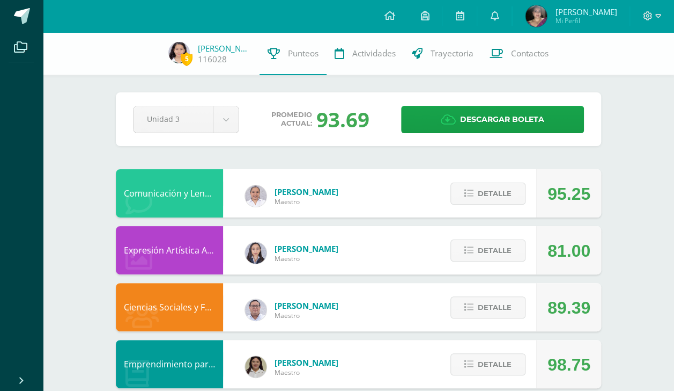
scroll to position [55, 0]
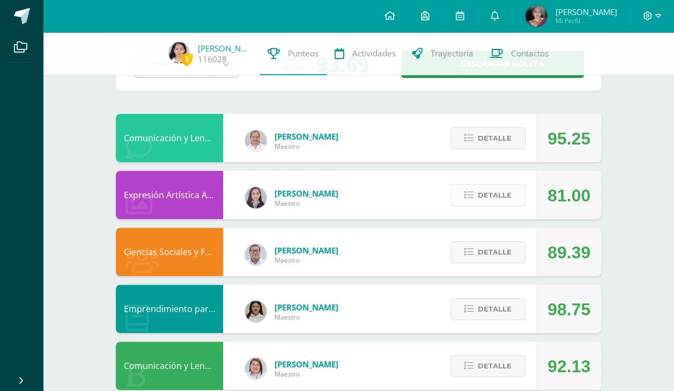
click at [503, 194] on span "Detalle" at bounding box center [495, 195] width 34 height 20
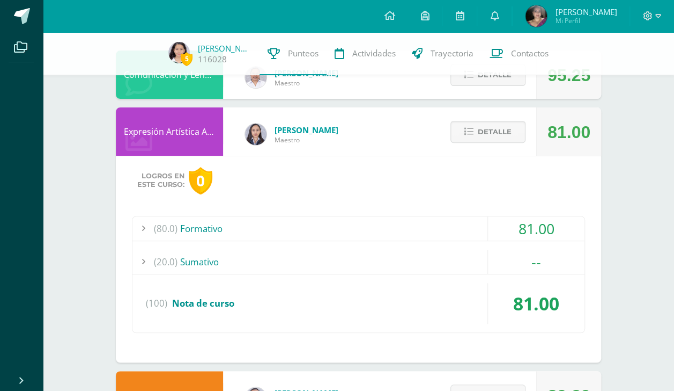
scroll to position [123, 0]
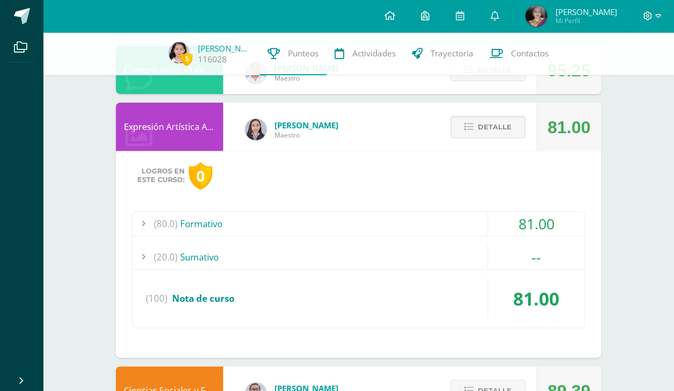
click at [309, 261] on div "(20.0) [GEOGRAPHIC_DATA]" at bounding box center [359, 257] width 452 height 24
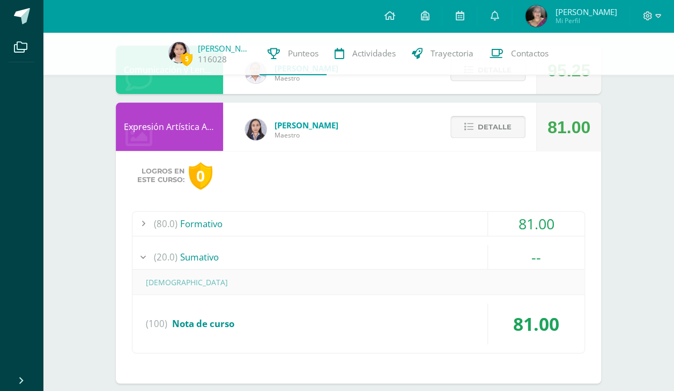
click at [488, 133] on span "Detalle" at bounding box center [495, 127] width 34 height 20
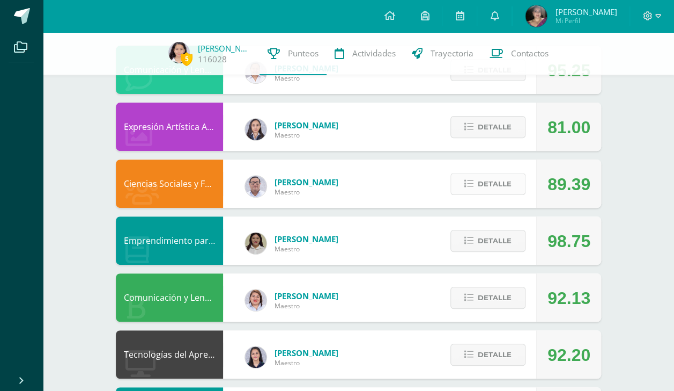
click at [490, 192] on span "Detalle" at bounding box center [495, 184] width 34 height 20
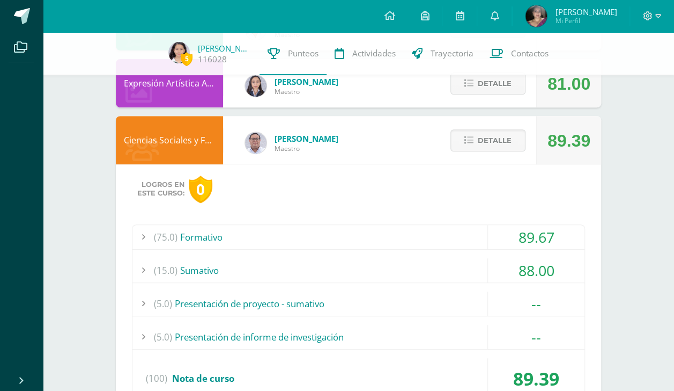
scroll to position [209, 0]
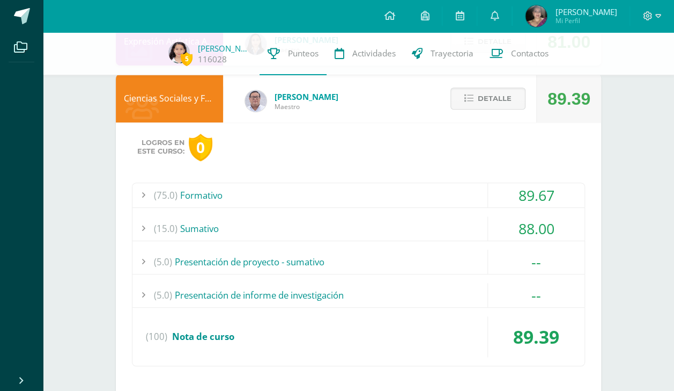
click at [367, 266] on div "(5.0) Presentación de proyecto - sumativo" at bounding box center [359, 262] width 452 height 24
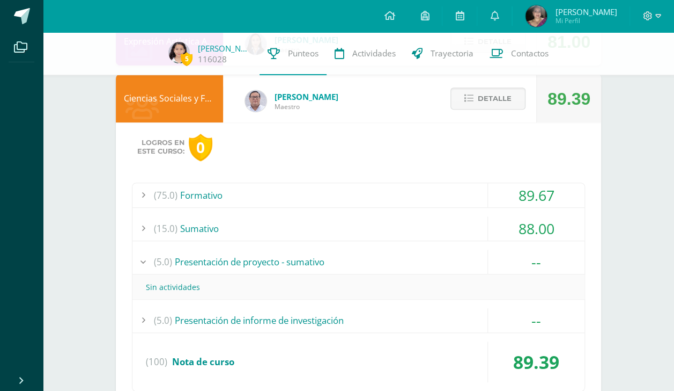
click at [367, 266] on div "(5.0) Presentación de proyecto - sumativo" at bounding box center [359, 262] width 452 height 24
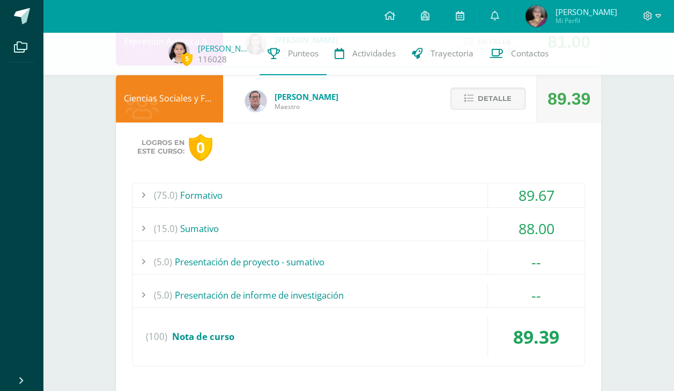
click at [384, 283] on div "(5.0) Presentación de informe de investigación" at bounding box center [359, 295] width 452 height 24
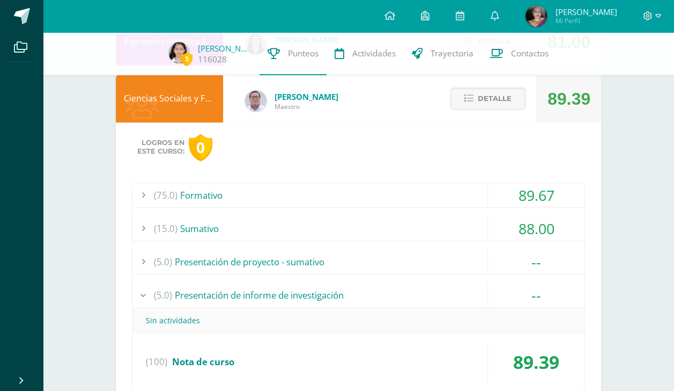
click at [384, 283] on div "(5.0) Presentación de informe de investigación" at bounding box center [359, 295] width 452 height 24
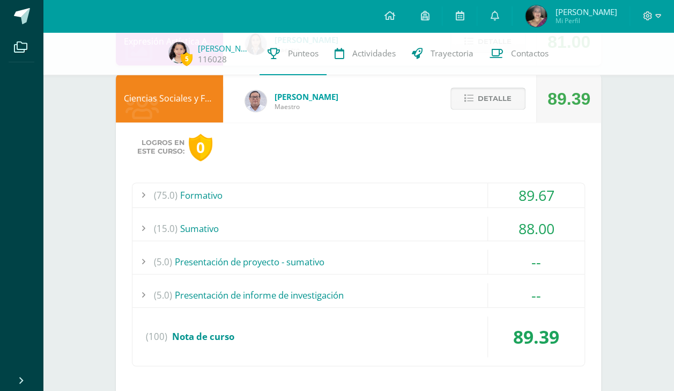
click at [509, 100] on span "Detalle" at bounding box center [495, 99] width 34 height 20
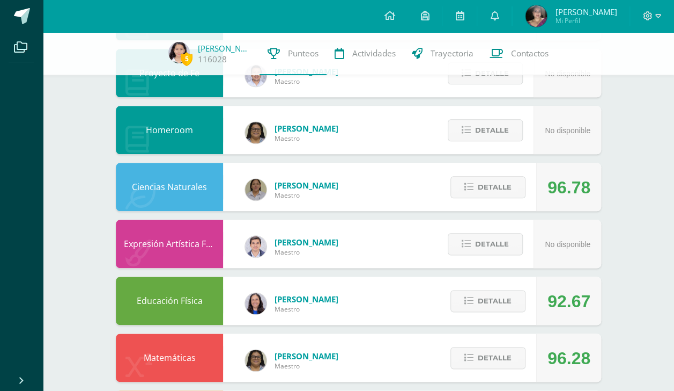
scroll to position [644, 0]
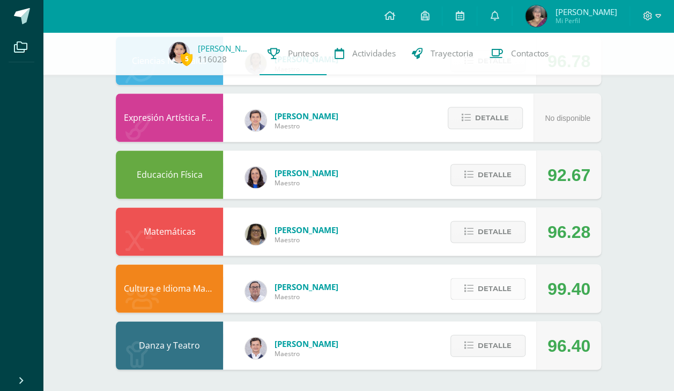
click at [478, 299] on button "Detalle" at bounding box center [488, 288] width 75 height 22
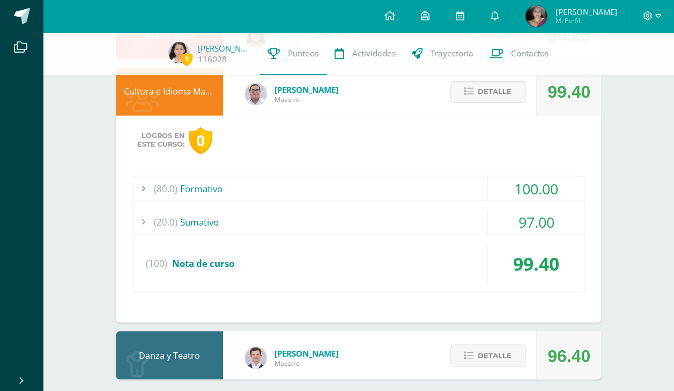
scroll to position [849, 0]
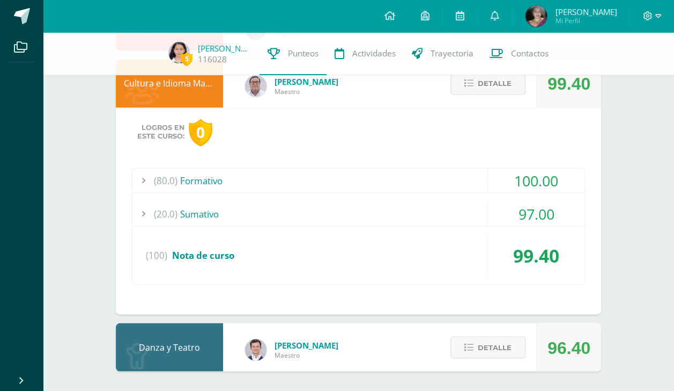
click at [358, 228] on div "(80.0) Formativo 100.00 Derechos de la [GEOGRAPHIC_DATA][DEMOGRAPHIC_DATA] 100.…" at bounding box center [358, 225] width 453 height 117
click at [343, 223] on div "(20.0) [GEOGRAPHIC_DATA]" at bounding box center [359, 213] width 452 height 24
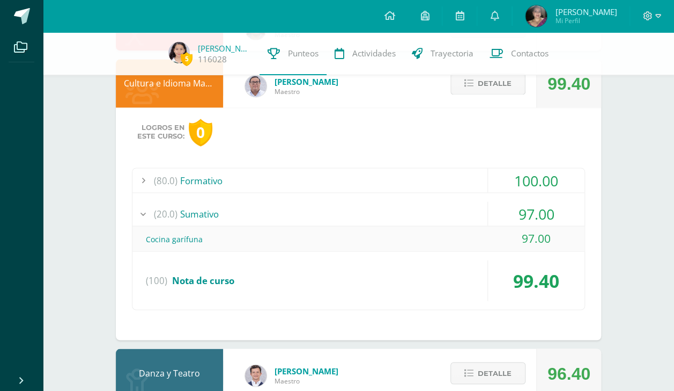
click at [498, 88] on span "Detalle" at bounding box center [495, 84] width 34 height 20
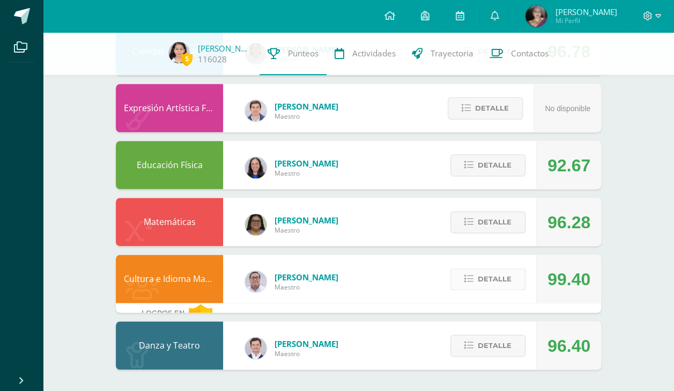
scroll to position [644, 0]
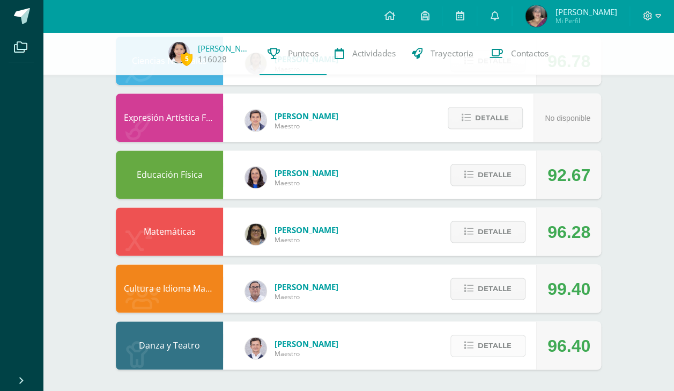
click at [481, 348] on span "Detalle" at bounding box center [495, 345] width 34 height 20
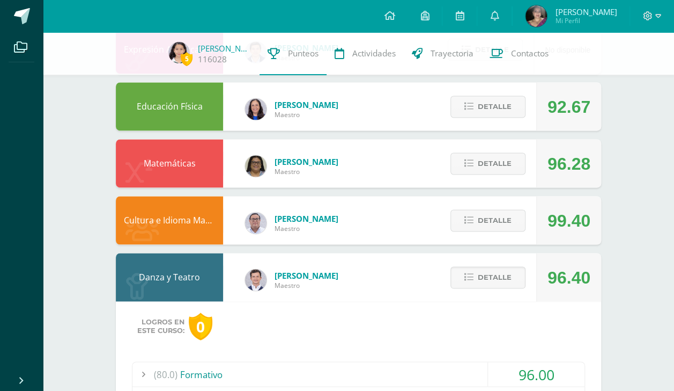
scroll to position [850, 0]
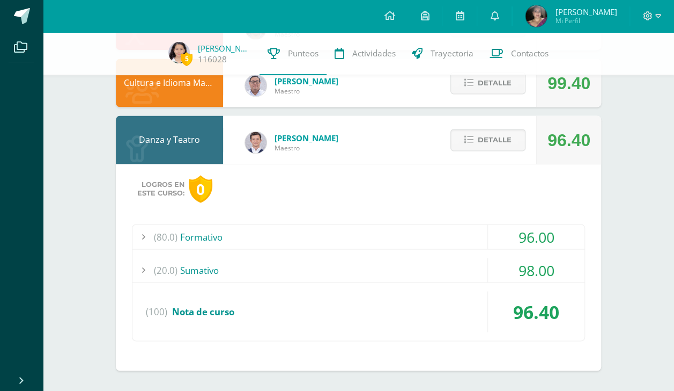
click at [437, 267] on div "(20.0) [GEOGRAPHIC_DATA]" at bounding box center [359, 270] width 452 height 24
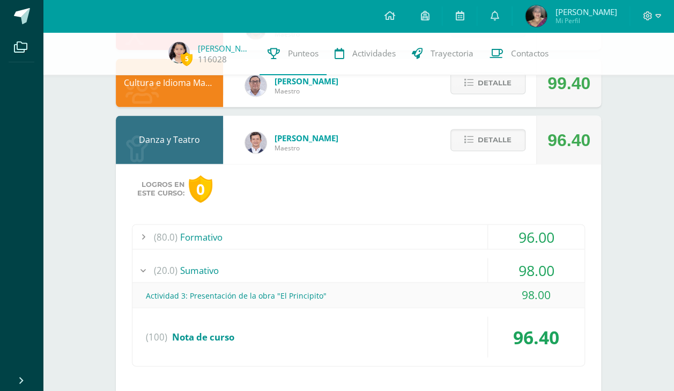
scroll to position [875, 0]
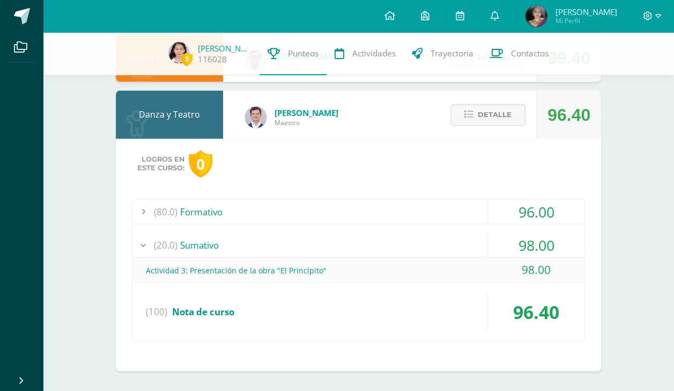
click at [389, 262] on div "Actividad 3: Presentación de la obra "El Principito"" at bounding box center [359, 270] width 452 height 24
click at [493, 119] on span "Detalle" at bounding box center [495, 115] width 34 height 20
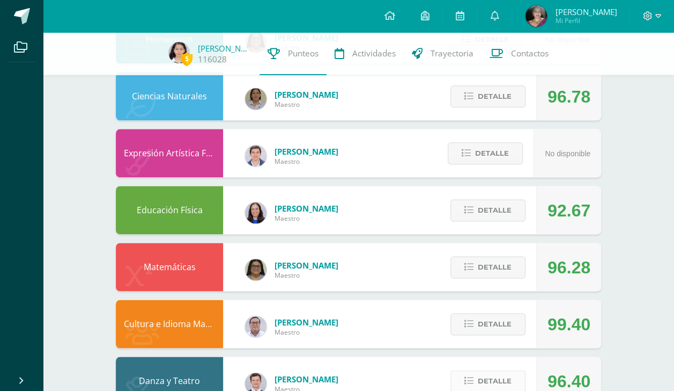
scroll to position [644, 0]
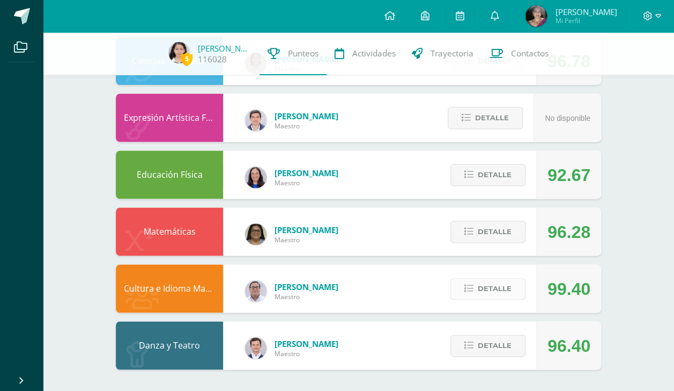
click at [486, 292] on span "Detalle" at bounding box center [495, 288] width 34 height 20
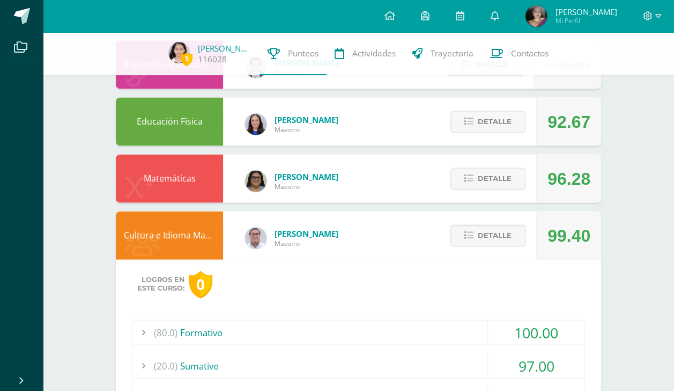
scroll to position [692, 0]
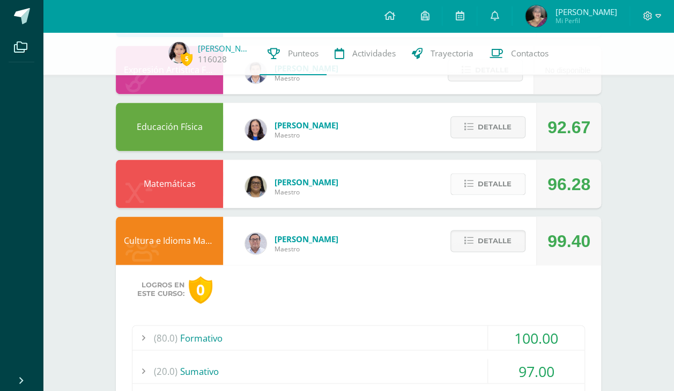
click at [497, 184] on span "Detalle" at bounding box center [495, 184] width 34 height 20
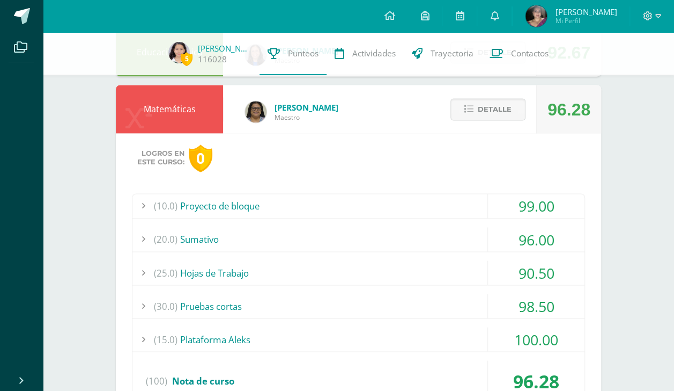
scroll to position [764, 0]
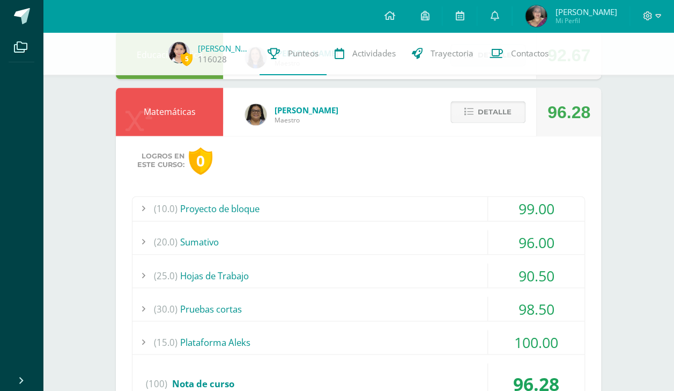
click at [498, 115] on span "Detalle" at bounding box center [495, 112] width 34 height 20
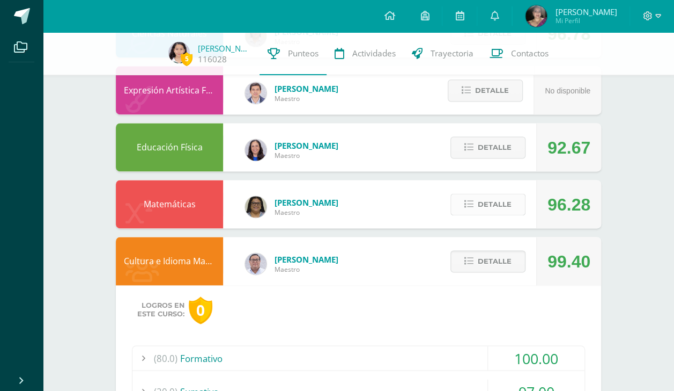
scroll to position [645, 0]
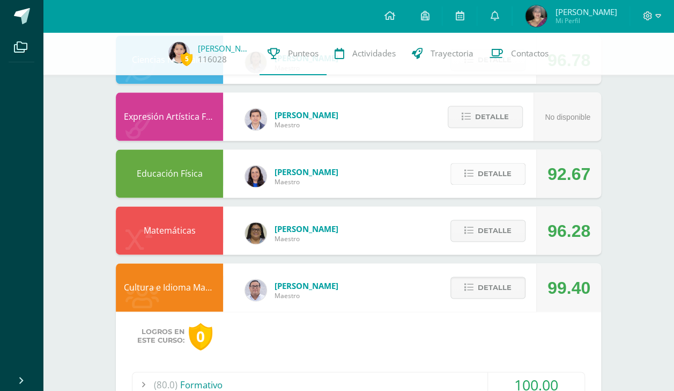
click at [494, 177] on span "Detalle" at bounding box center [495, 174] width 34 height 20
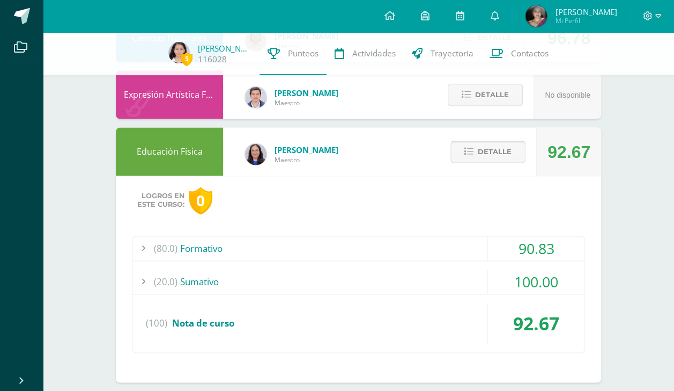
scroll to position [695, 0]
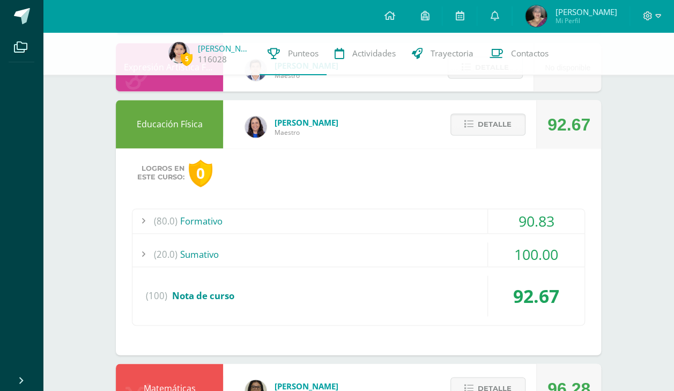
click at [436, 252] on div "(20.0) [GEOGRAPHIC_DATA]" at bounding box center [359, 254] width 452 height 24
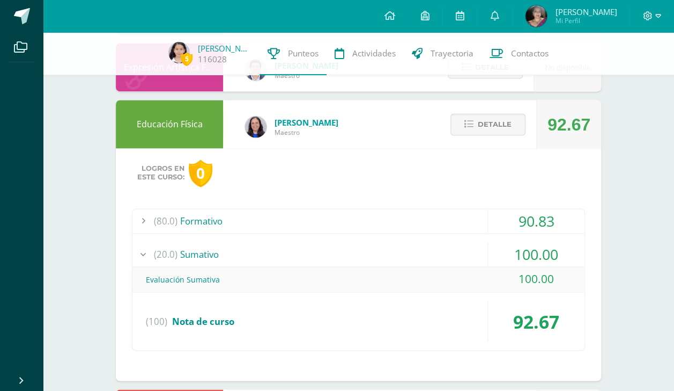
click at [434, 245] on div "(20.0) [GEOGRAPHIC_DATA]" at bounding box center [359, 254] width 452 height 24
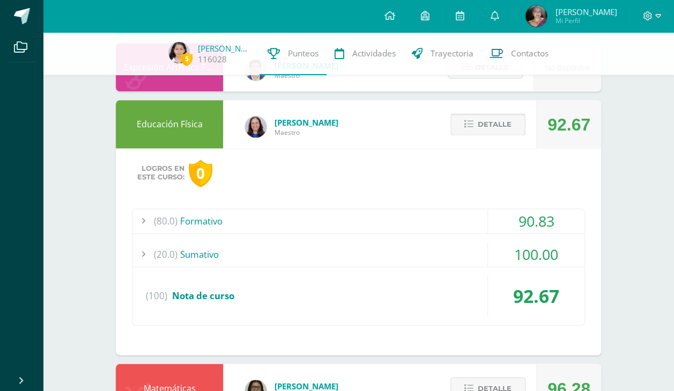
click at [490, 117] on span "Detalle" at bounding box center [495, 124] width 34 height 20
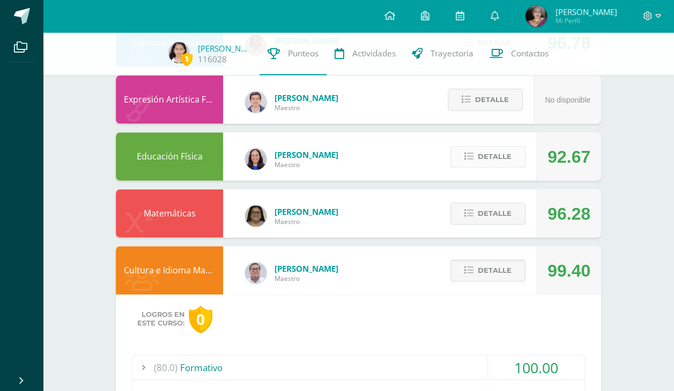
scroll to position [663, 0]
click at [470, 157] on icon at bounding box center [469, 155] width 9 height 9
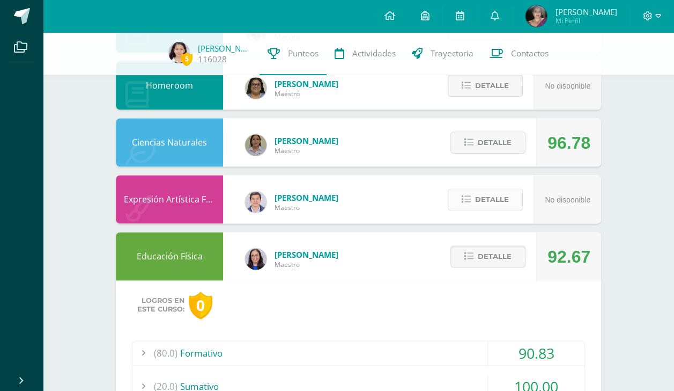
scroll to position [557, 0]
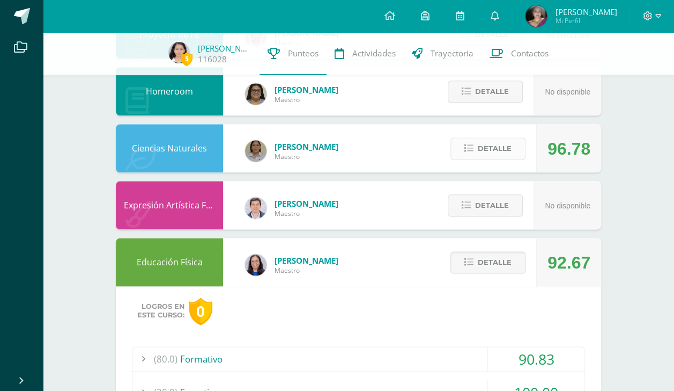
click at [474, 150] on icon at bounding box center [469, 148] width 9 height 9
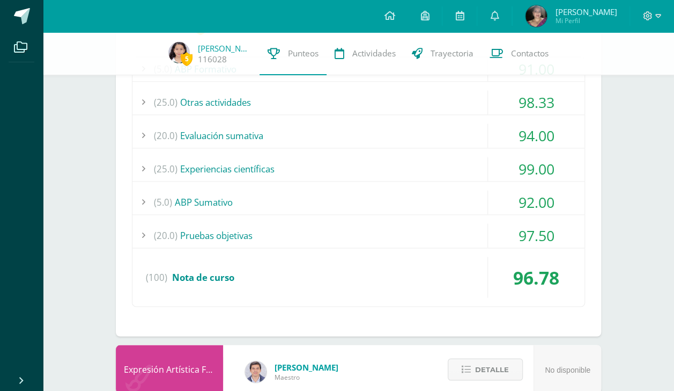
scroll to position [733, 0]
click at [358, 200] on div "(5.0) ABP Sumativo" at bounding box center [359, 202] width 452 height 24
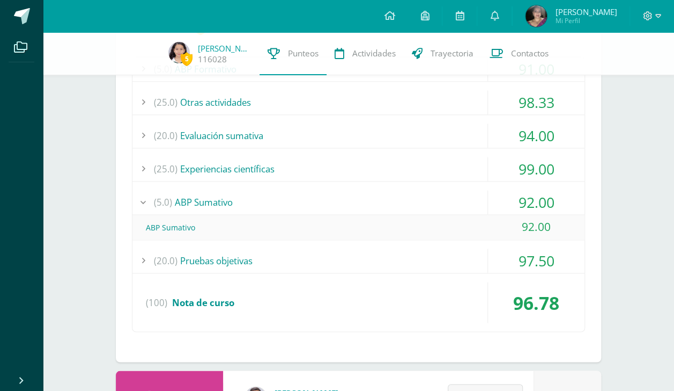
click at [358, 200] on div "(5.0) ABP Sumativo" at bounding box center [359, 202] width 452 height 24
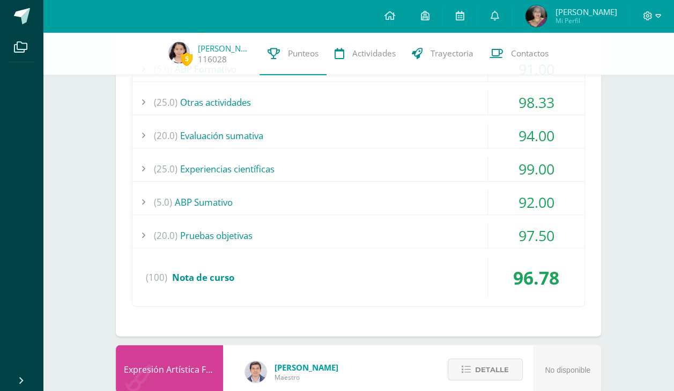
click at [363, 240] on div "(20.0) Pruebas objetivas" at bounding box center [359, 235] width 452 height 24
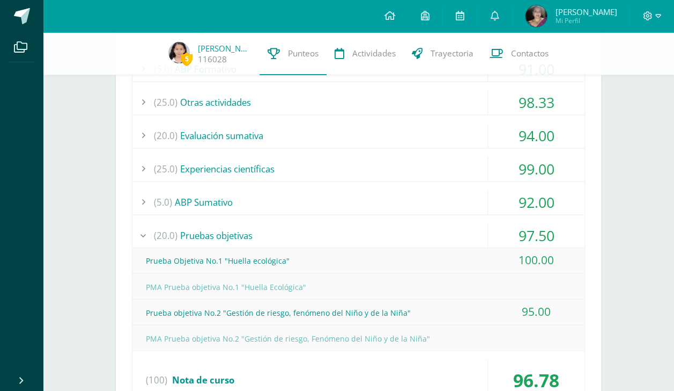
click at [356, 230] on div "(20.0) Pruebas objetivas" at bounding box center [359, 235] width 452 height 24
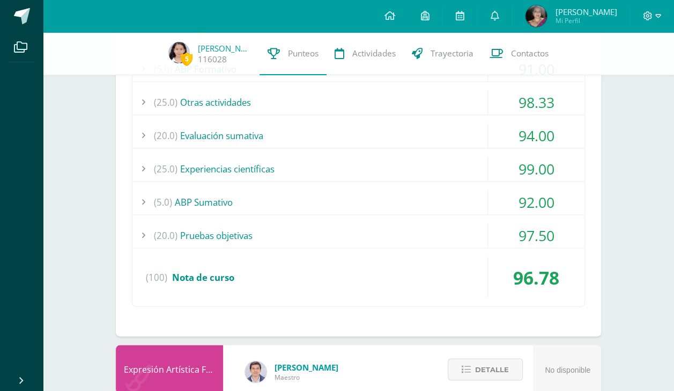
click at [357, 206] on div "(5.0) ABP Sumativo" at bounding box center [359, 202] width 452 height 24
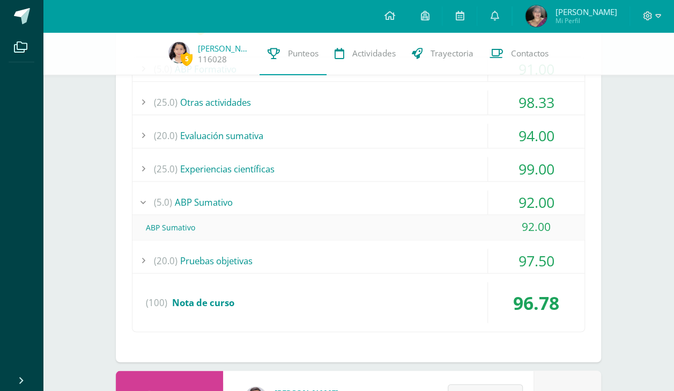
click at [341, 195] on div "(5.0) ABP Sumativo" at bounding box center [359, 202] width 452 height 24
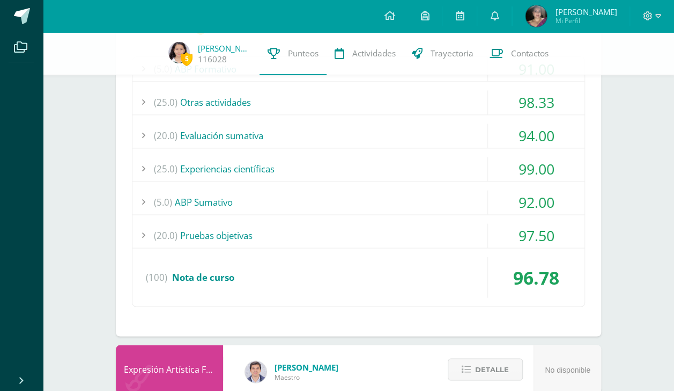
click at [357, 228] on div "(20.0) Pruebas objetivas" at bounding box center [359, 235] width 452 height 24
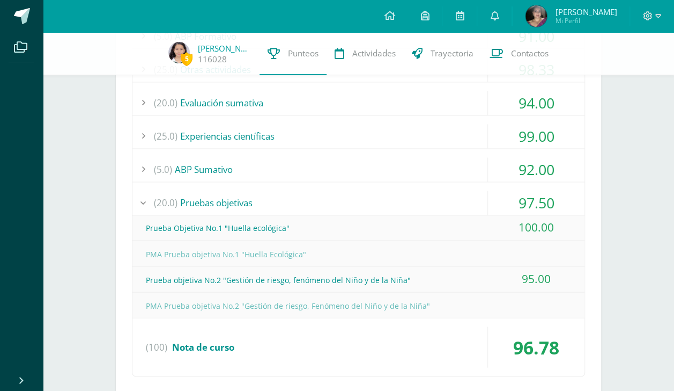
scroll to position [769, 0]
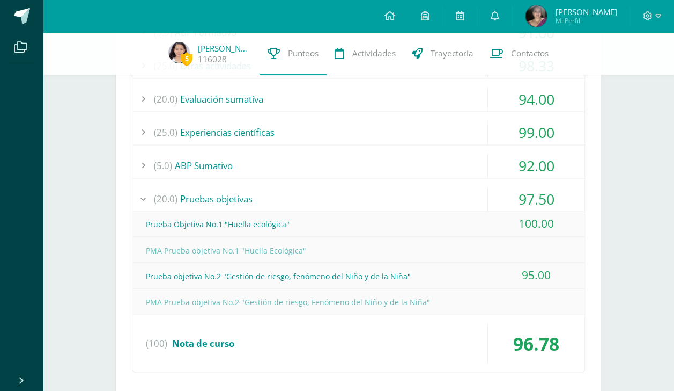
click at [329, 181] on div "(5.0) ABP Formativo 91.00 ABP Formativo 91.00" at bounding box center [358, 196] width 453 height 353
click at [318, 193] on div "(20.0) Pruebas objetivas" at bounding box center [359, 199] width 452 height 24
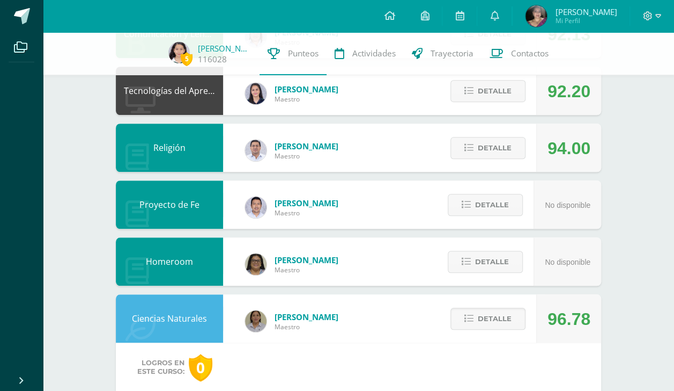
scroll to position [386, 0]
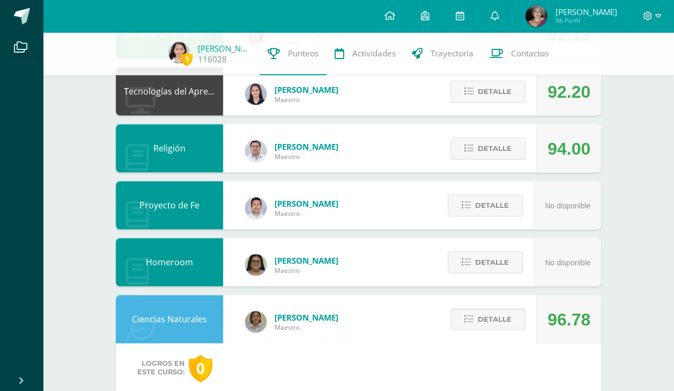
click at [493, 329] on span "Detalle" at bounding box center [495, 319] width 34 height 20
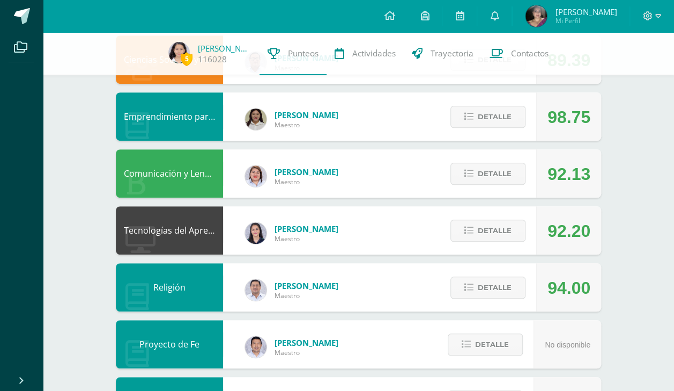
scroll to position [247, 0]
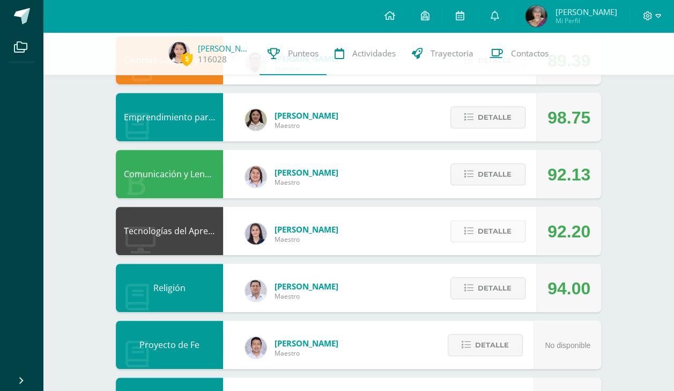
click at [490, 231] on span "Detalle" at bounding box center [495, 231] width 34 height 20
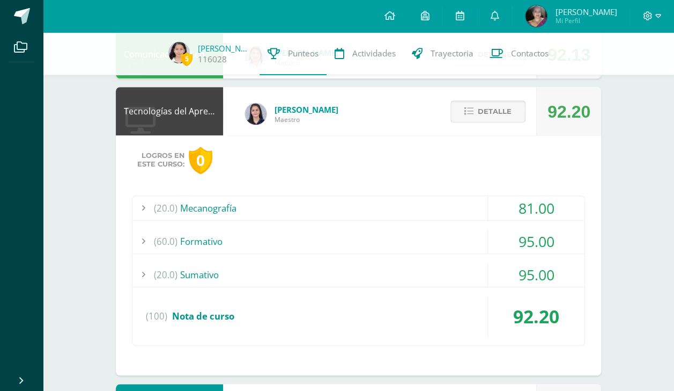
scroll to position [368, 0]
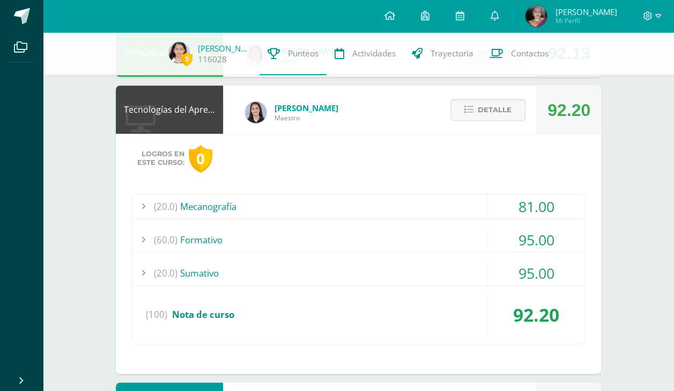
click at [420, 266] on div "(20.0) [GEOGRAPHIC_DATA]" at bounding box center [359, 273] width 452 height 24
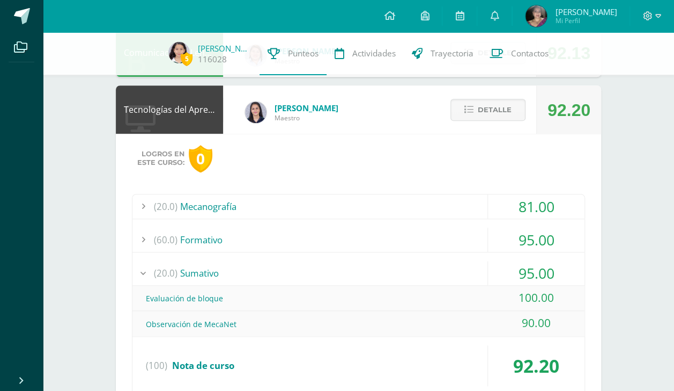
click at [420, 266] on div "(20.0) [GEOGRAPHIC_DATA]" at bounding box center [359, 273] width 452 height 24
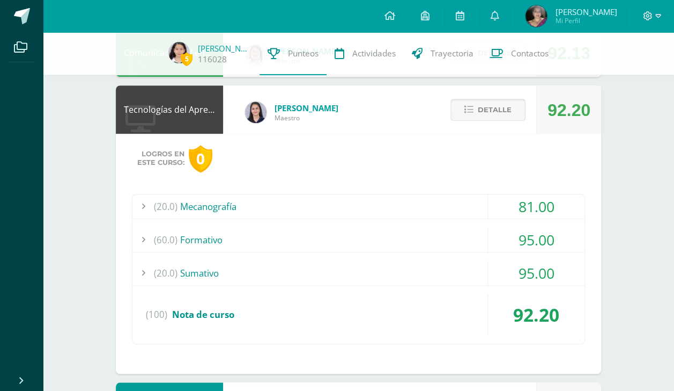
click at [505, 120] on button "Detalle" at bounding box center [488, 110] width 75 height 22
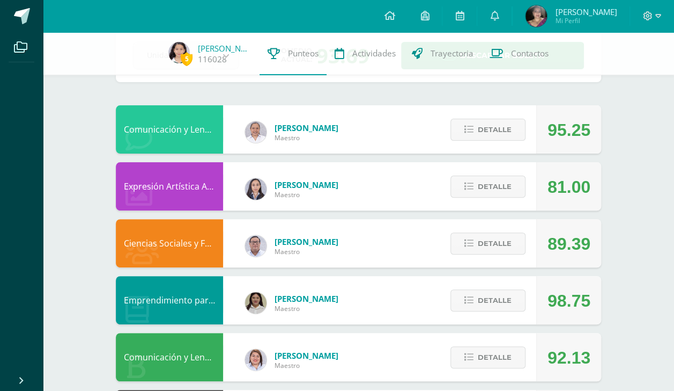
scroll to position [55, 0]
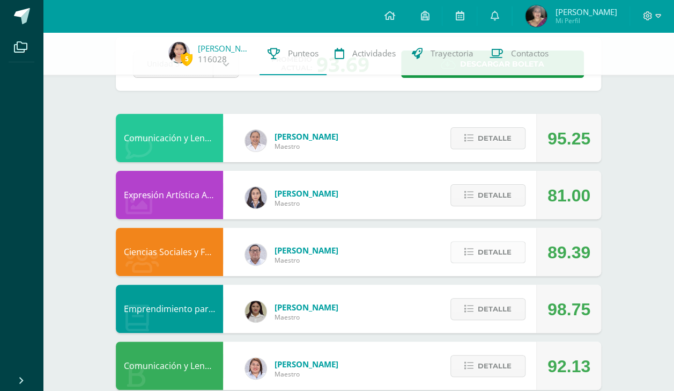
click at [505, 252] on span "Detalle" at bounding box center [495, 252] width 34 height 20
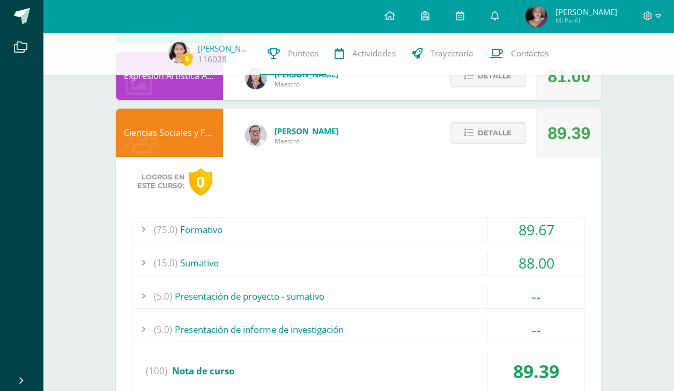
scroll to position [174, 0]
click at [507, 133] on span "Detalle" at bounding box center [495, 133] width 34 height 20
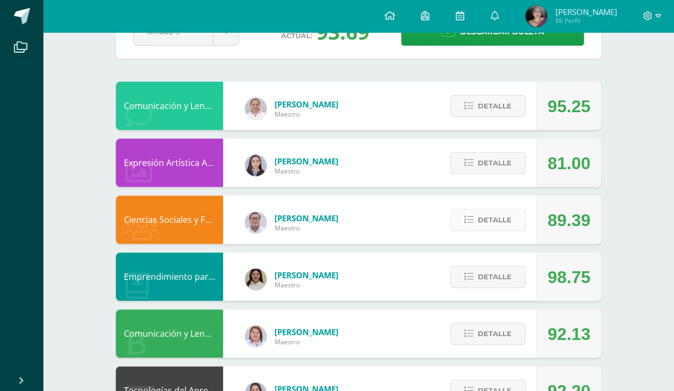
scroll to position [0, 0]
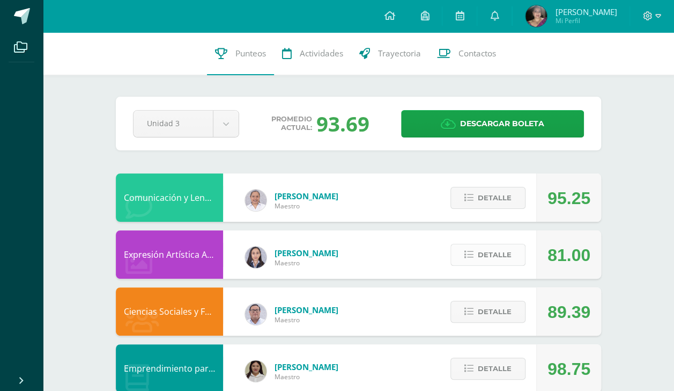
click at [501, 254] on span "Detalle" at bounding box center [495, 255] width 34 height 20
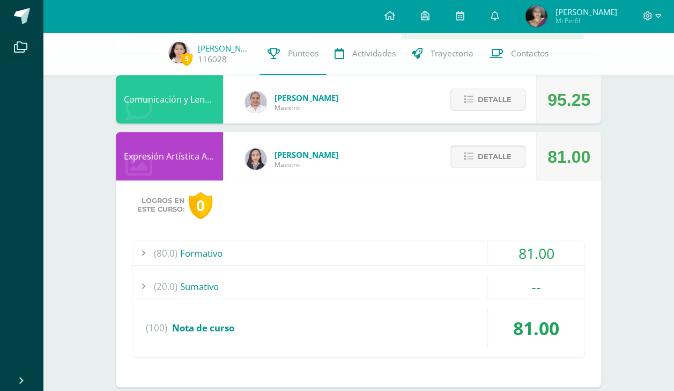
scroll to position [89, 0]
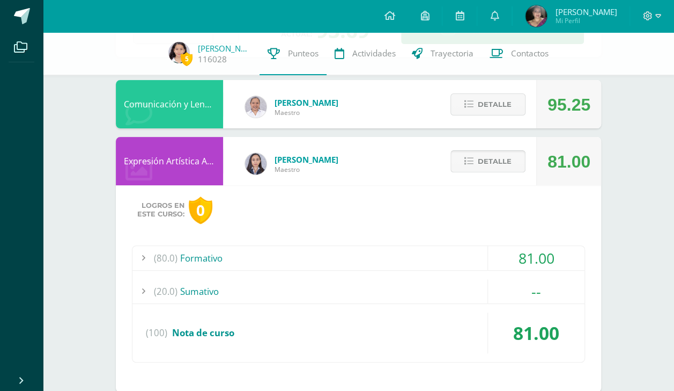
click at [502, 166] on span "Detalle" at bounding box center [495, 161] width 34 height 20
